Goal: Task Accomplishment & Management: Use online tool/utility

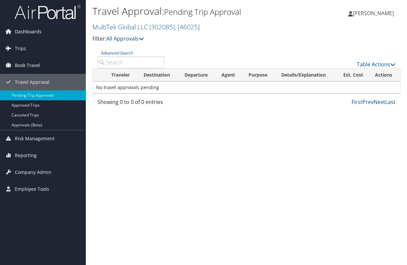
click at [33, 31] on span "Dashboards" at bounding box center [28, 31] width 27 height 17
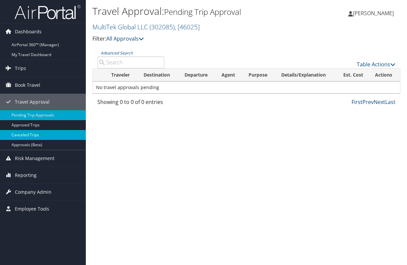
click at [28, 136] on link "Canceled Trips" at bounding box center [43, 135] width 86 height 10
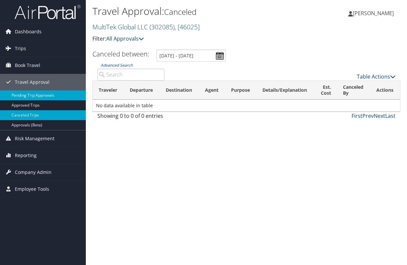
click at [31, 95] on link "Pending Trip Approvals" at bounding box center [43, 95] width 86 height 10
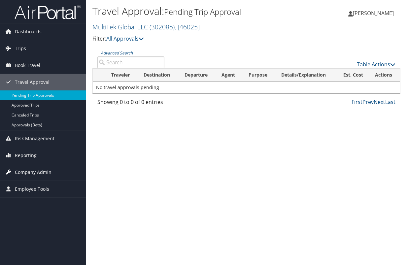
click at [37, 171] on span "Company Admin" at bounding box center [33, 172] width 37 height 17
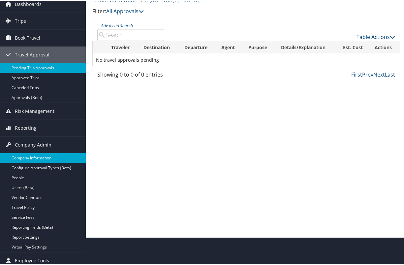
scroll to position [32, 0]
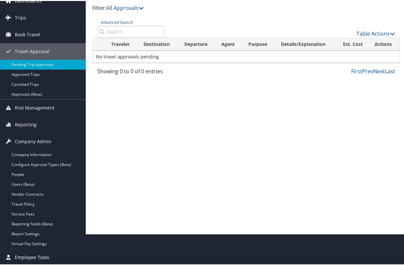
click at [40, 259] on span "Employee Tools" at bounding box center [32, 256] width 34 height 17
click at [37, 256] on span "Employee Tools" at bounding box center [32, 256] width 34 height 17
click at [8, 141] on icon at bounding box center [8, 140] width 10 height 10
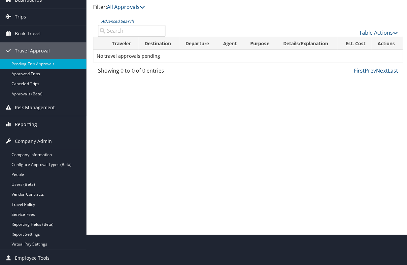
scroll to position [0, 0]
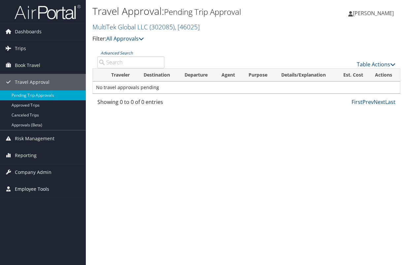
click at [23, 189] on span "Employee Tools" at bounding box center [32, 189] width 34 height 17
click at [24, 201] on link "Help Desk" at bounding box center [43, 202] width 86 height 10
click at [29, 62] on span "Book Travel" at bounding box center [27, 65] width 25 height 17
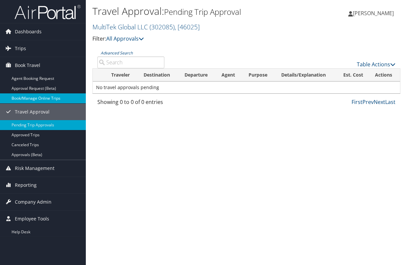
click at [34, 102] on link "Book/Manage Online Trips" at bounding box center [43, 98] width 86 height 10
click at [17, 66] on span "Book Travel" at bounding box center [27, 65] width 25 height 17
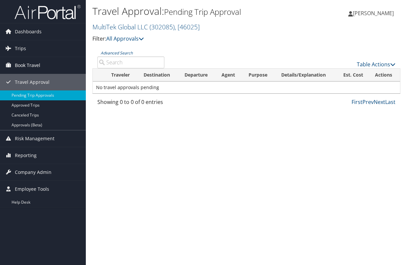
click at [30, 66] on span "Book Travel" at bounding box center [27, 65] width 25 height 17
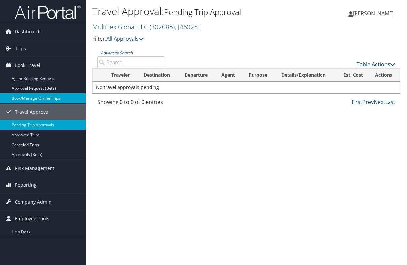
click at [35, 99] on link "Book/Manage Online Trips" at bounding box center [43, 98] width 86 height 10
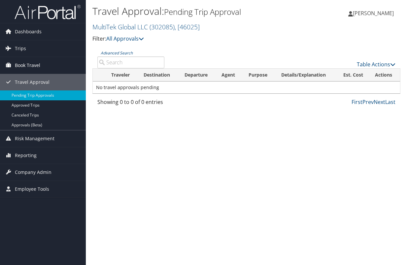
click at [35, 63] on span "Book Travel" at bounding box center [27, 65] width 25 height 17
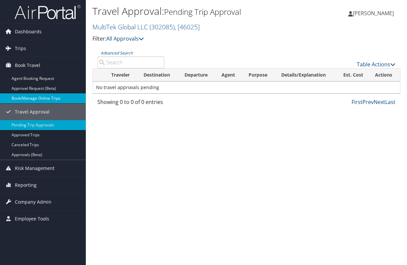
click at [35, 97] on link "Book/Manage Online Trips" at bounding box center [43, 98] width 86 height 10
